Goal: Task Accomplishment & Management: Use online tool/utility

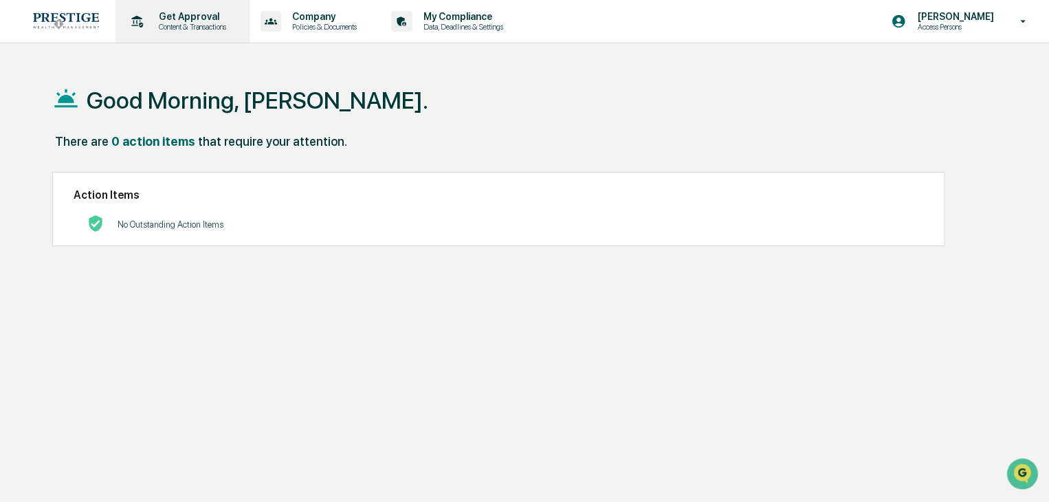
click at [216, 32] on div "Get Approval Content & Transactions" at bounding box center [181, 21] width 120 height 43
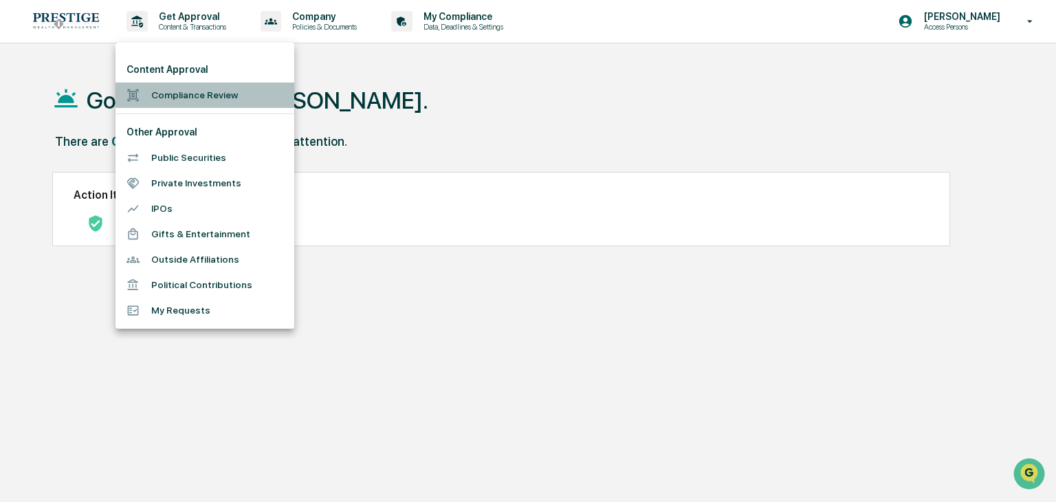
click at [216, 93] on li "Compliance Review" at bounding box center [204, 94] width 179 height 25
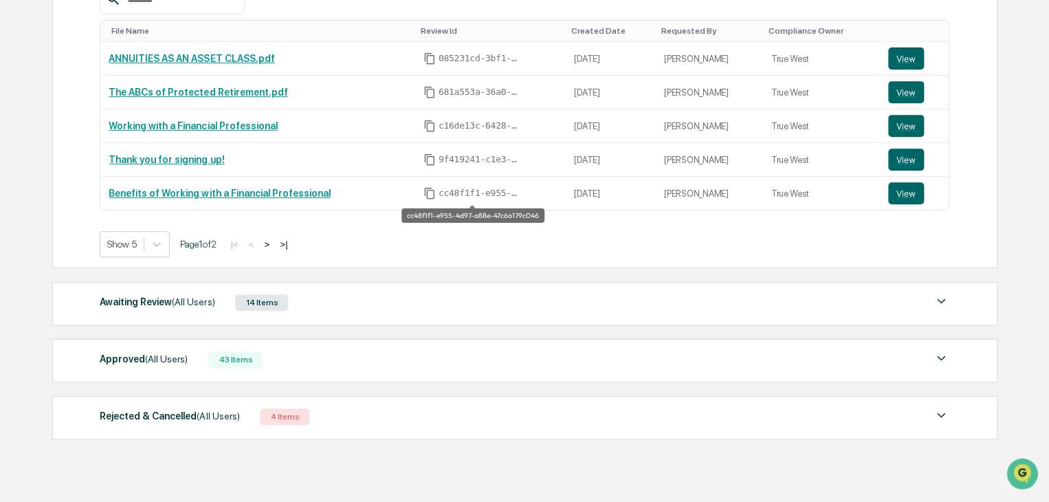
scroll to position [314, 0]
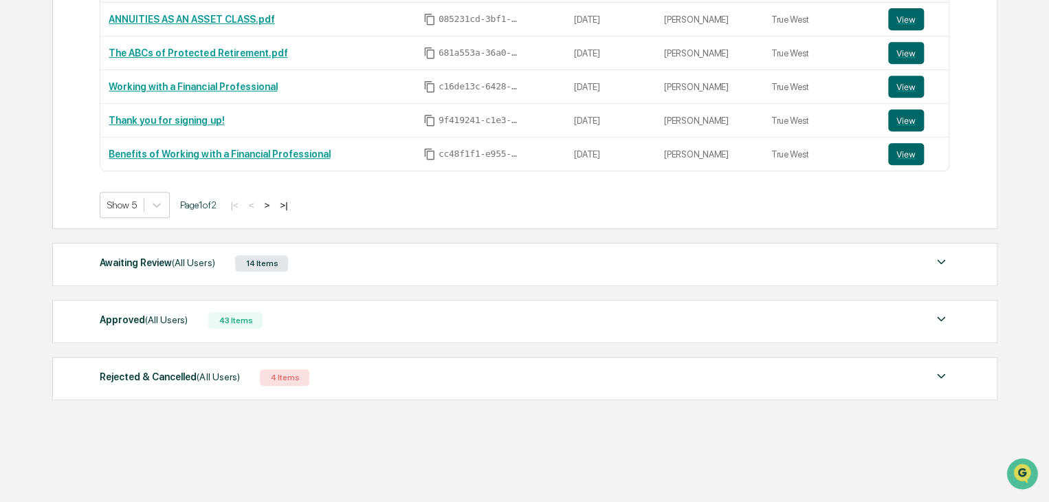
click at [940, 254] on img at bounding box center [941, 262] width 16 height 16
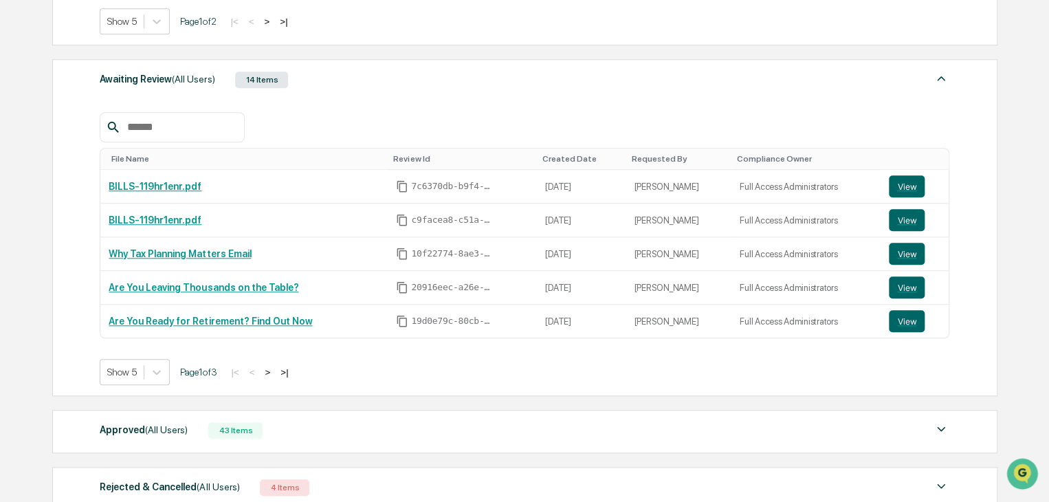
scroll to position [520, 0]
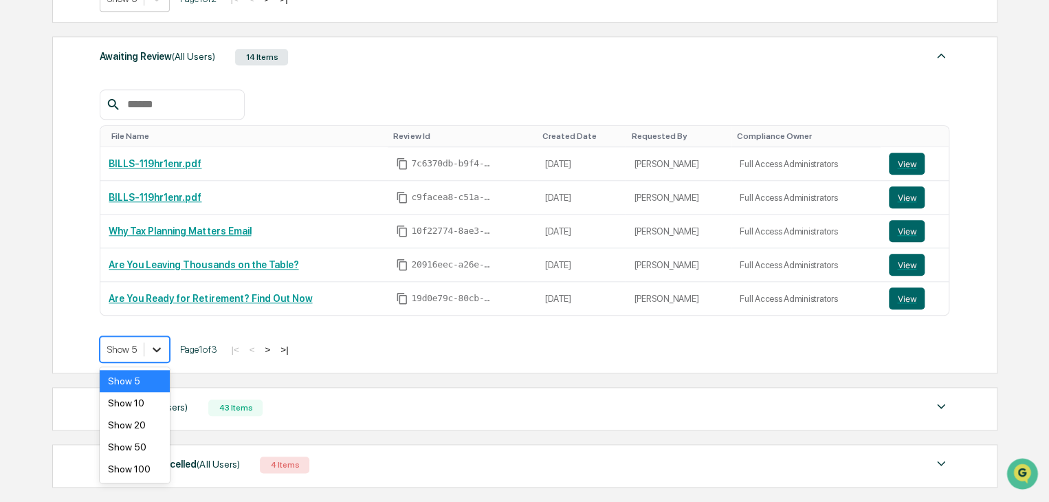
click at [157, 348] on icon at bounding box center [157, 349] width 14 height 14
click at [140, 433] on div "Show 20" at bounding box center [135, 425] width 70 height 22
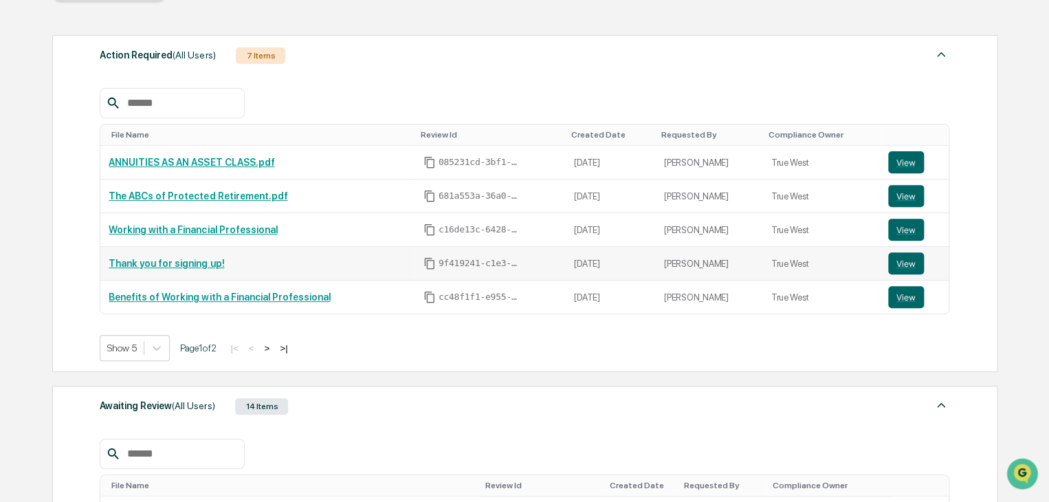
scroll to position [177, 0]
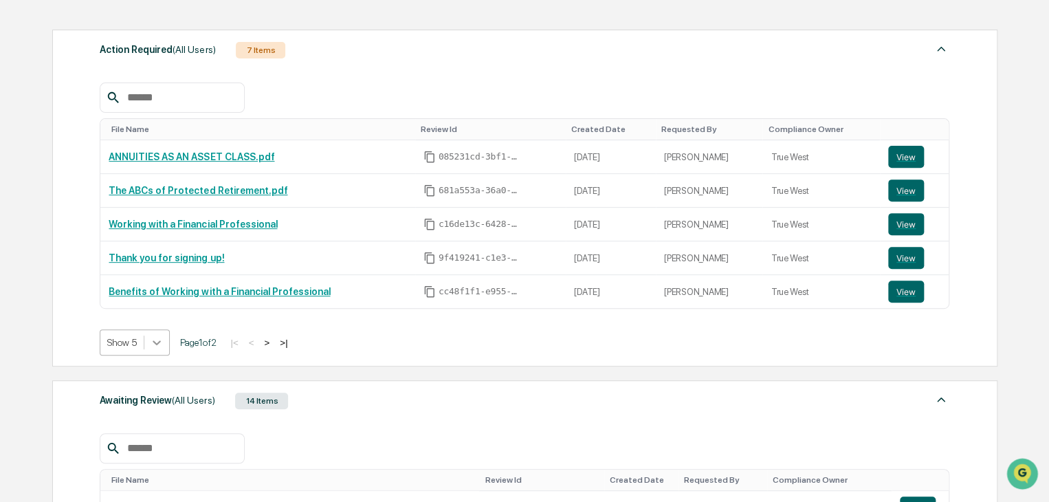
click at [164, 347] on div at bounding box center [156, 342] width 25 height 25
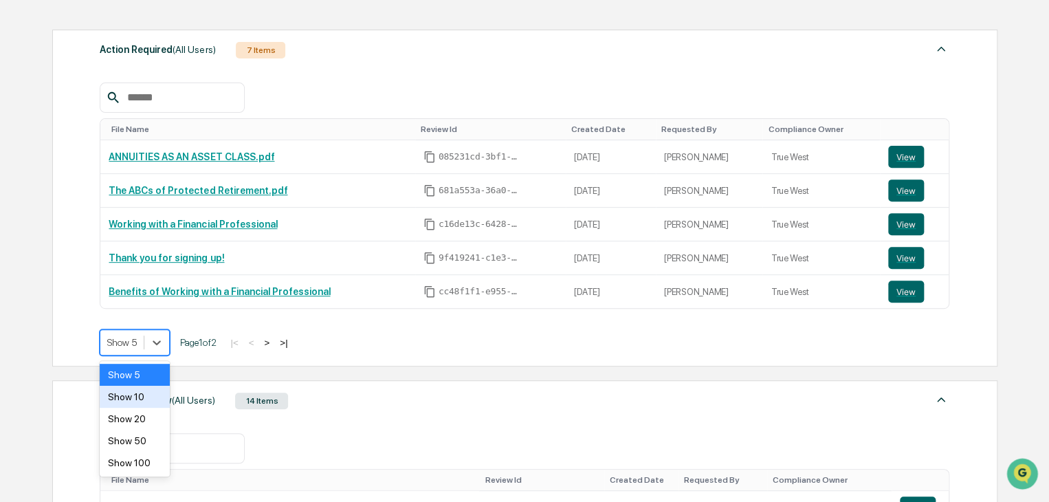
click at [159, 398] on div "Show 10" at bounding box center [135, 397] width 70 height 22
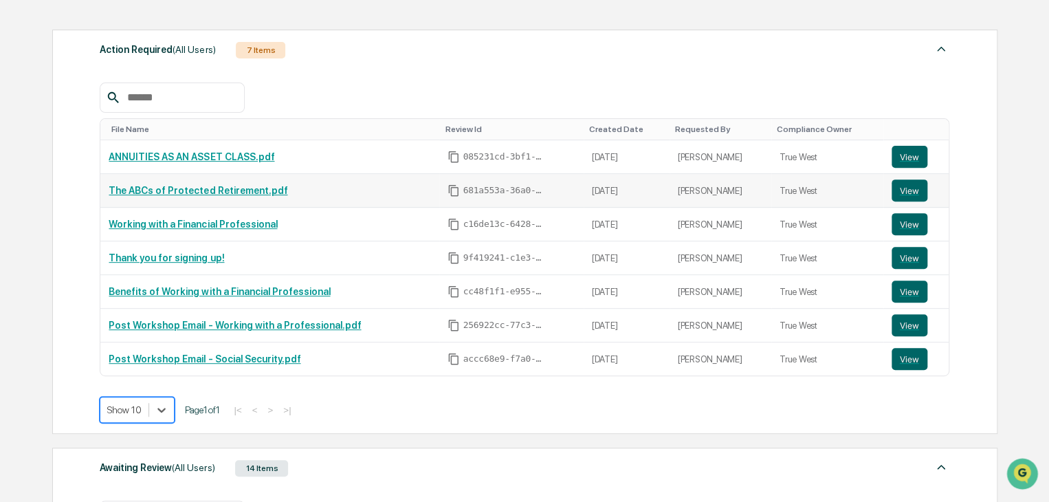
click at [212, 187] on link "The ABCs of Protected Retirement.pdf" at bounding box center [198, 190] width 179 height 11
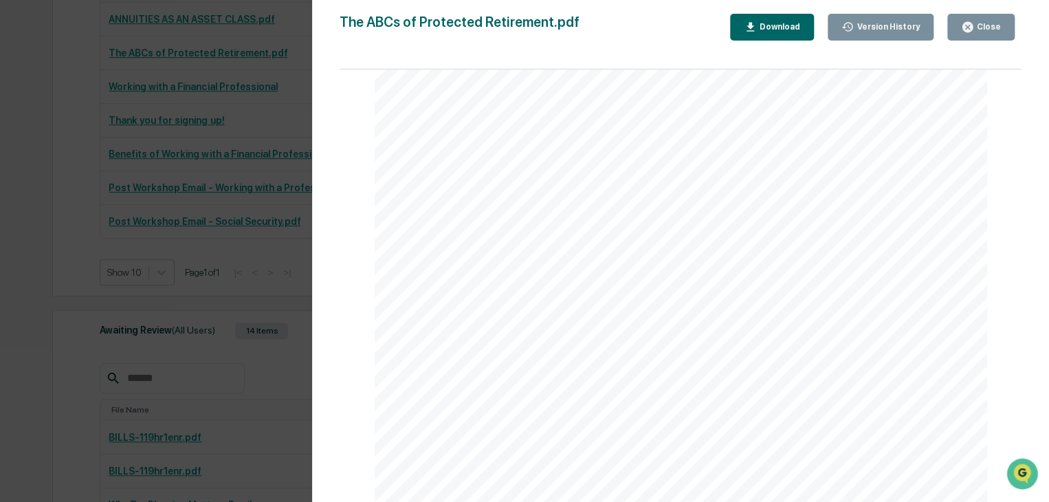
scroll to position [6191, 0]
click at [968, 25] on icon "button" at bounding box center [967, 27] width 10 height 10
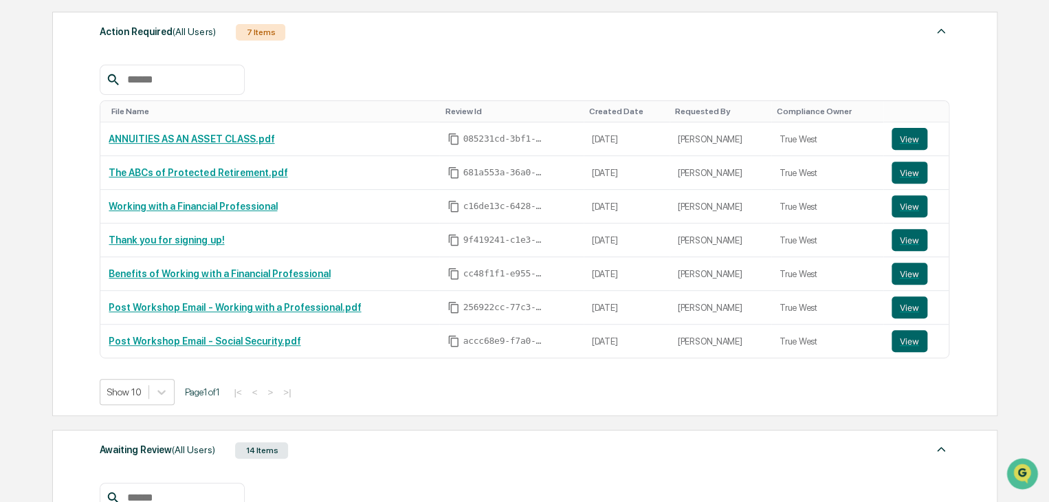
scroll to position [177, 0]
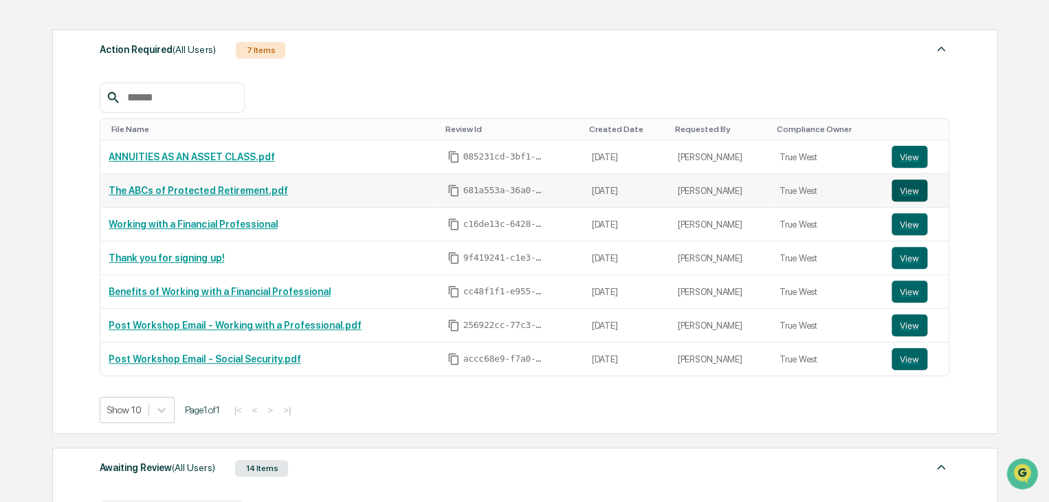
click at [909, 182] on button "View" at bounding box center [909, 190] width 36 height 22
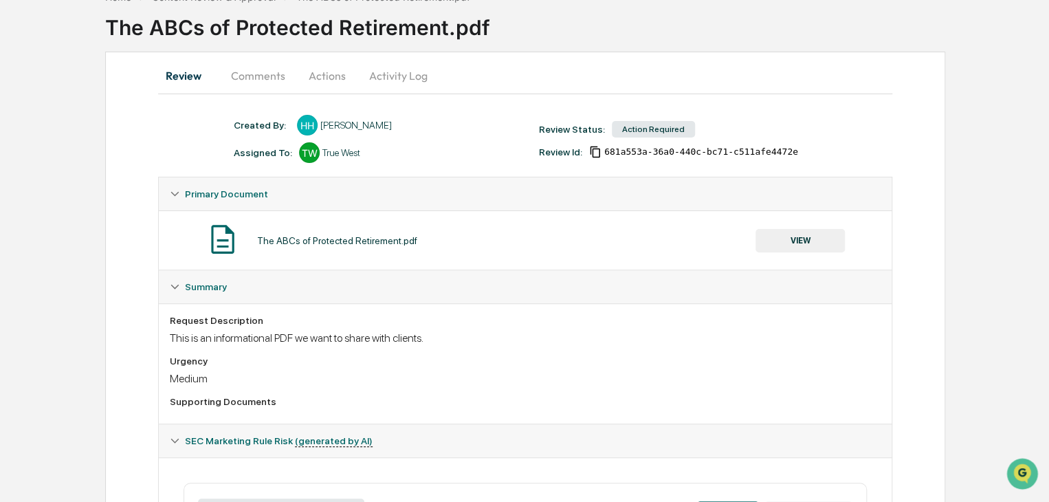
scroll to position [69, 0]
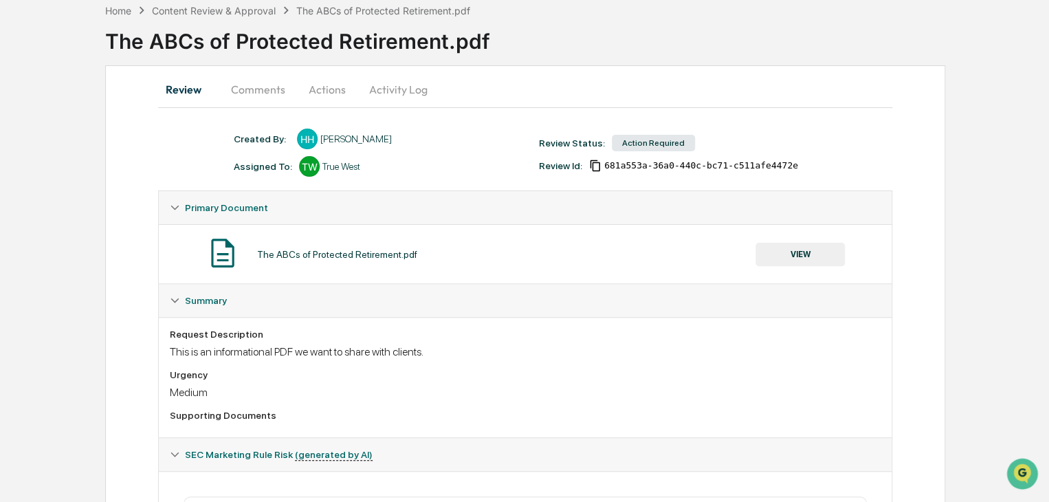
click at [260, 85] on button "Comments" at bounding box center [258, 89] width 76 height 33
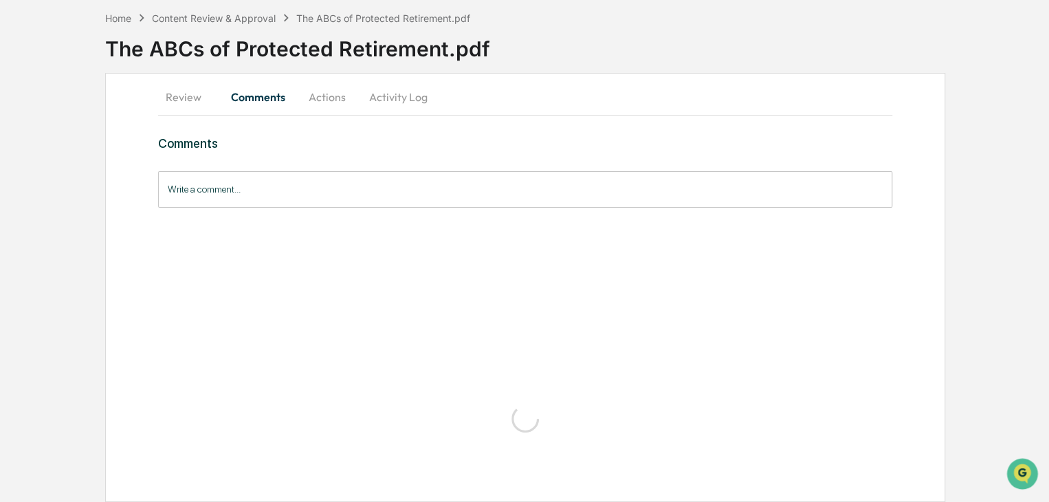
scroll to position [0, 0]
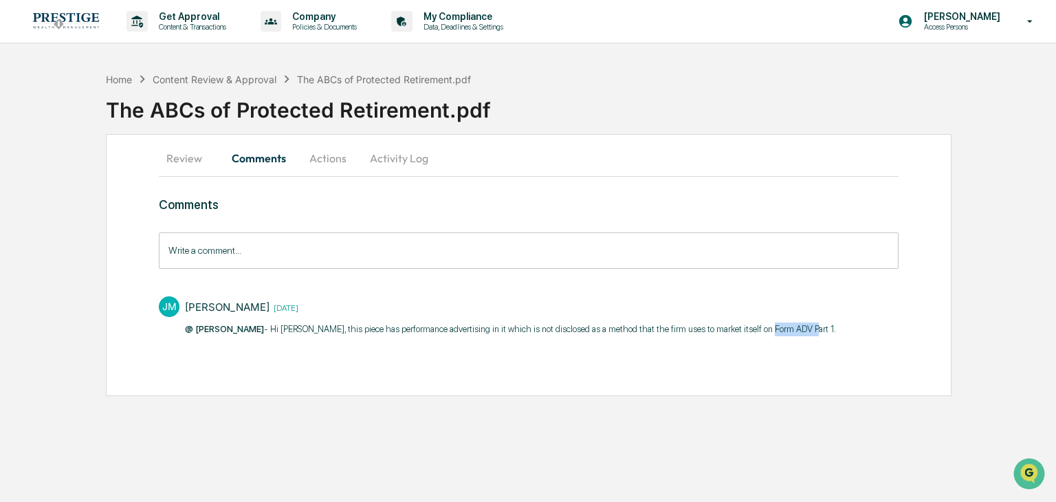
drag, startPoint x: 781, startPoint y: 328, endPoint x: 746, endPoint y: 328, distance: 34.4
click at [746, 328] on p "@ Hannah Haessig - Hi Hannah, this piece has performance advertising in it whic…" at bounding box center [511, 329] width 652 height 14
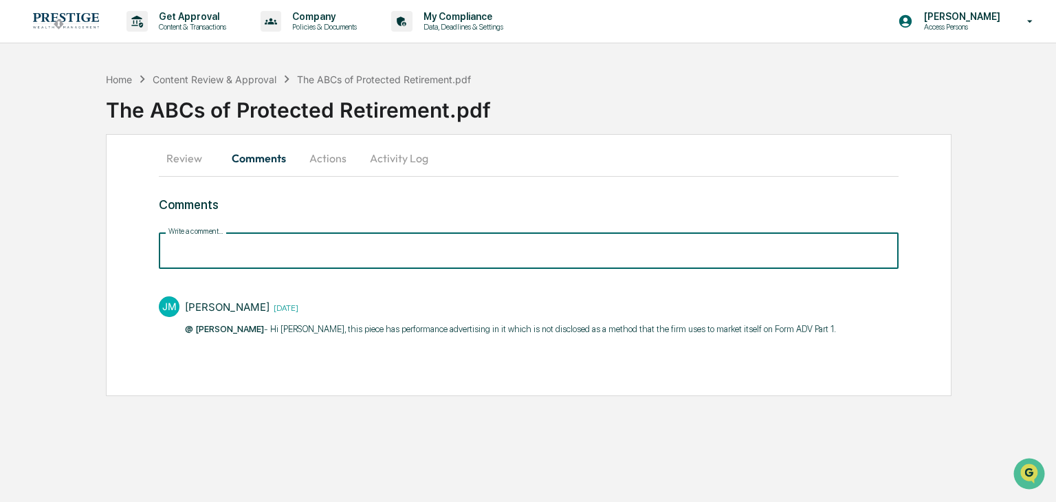
click at [412, 250] on input "Write a comment..." at bounding box center [528, 250] width 739 height 36
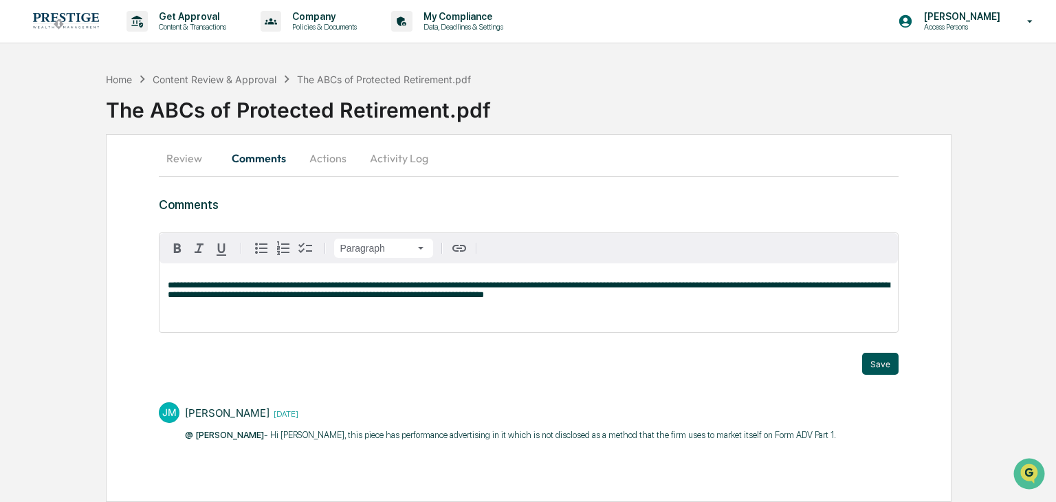
click at [874, 368] on button "Save" at bounding box center [880, 364] width 36 height 22
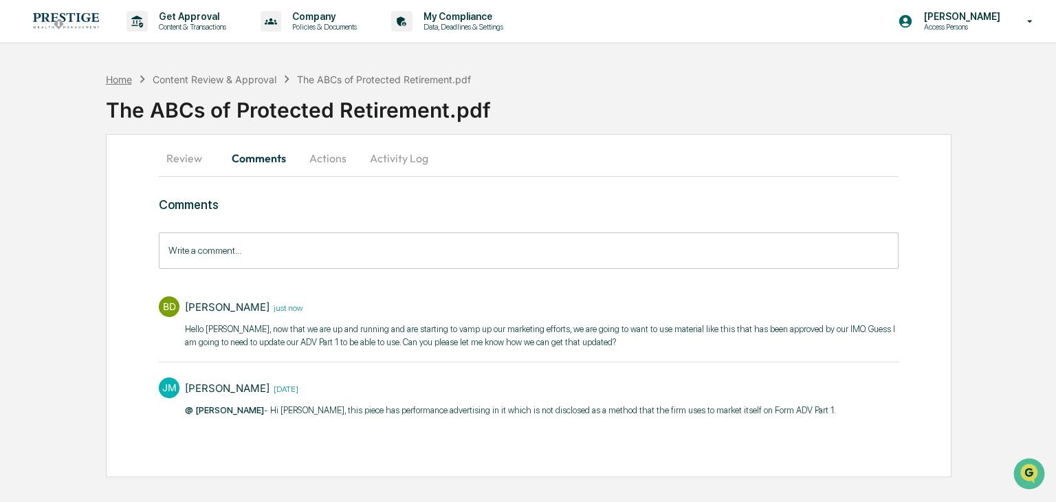
click at [117, 82] on div "Home" at bounding box center [119, 80] width 26 height 12
